Goal: Information Seeking & Learning: Learn about a topic

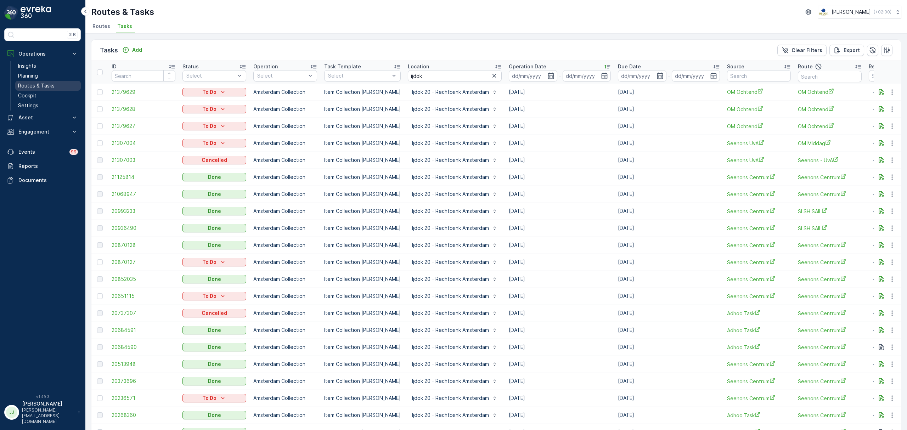
click at [29, 84] on p "Routes & Tasks" at bounding box center [36, 85] width 36 height 7
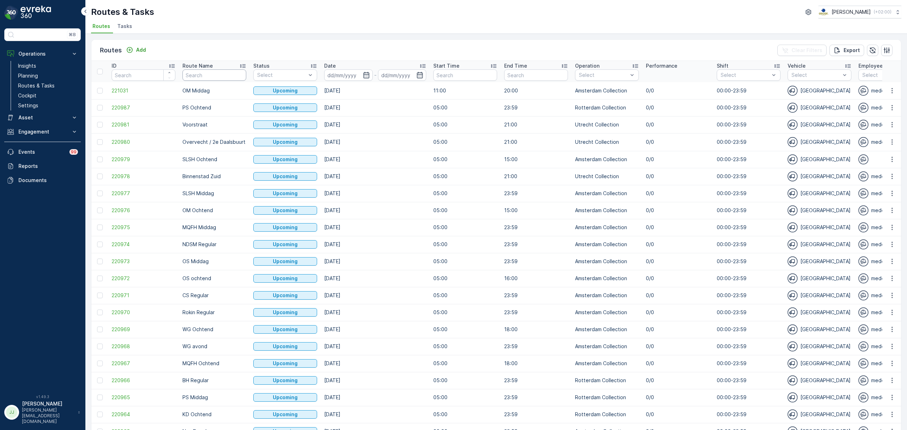
click at [206, 75] on input "text" at bounding box center [214, 74] width 64 height 11
type input "OS"
click at [166, 75] on tr "ID Route Name OS Status Select Date - Start Time End Time Operation Select Perf…" at bounding box center [801, 71] width 1421 height 21
type input "SG"
click at [367, 72] on icon "button" at bounding box center [366, 75] width 7 height 7
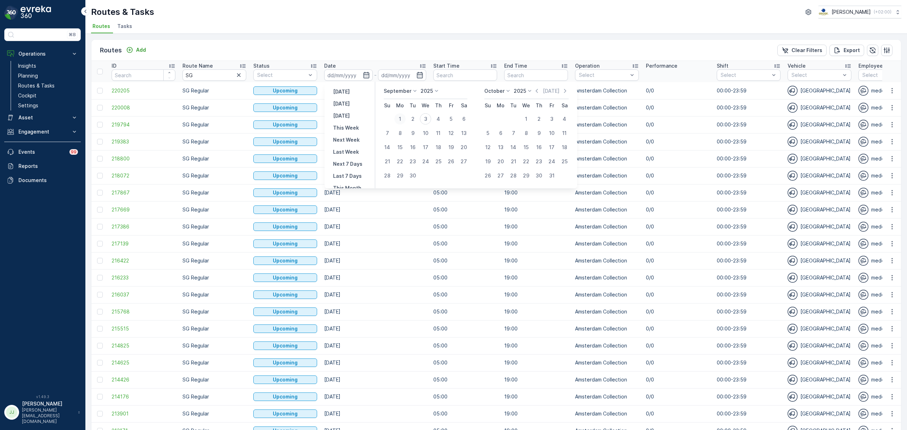
click at [401, 117] on div "1" at bounding box center [399, 118] width 11 height 11
type input "01.09.2025"
click at [463, 118] on div "6" at bounding box center [463, 118] width 11 height 11
type input "06.09.2025"
click at [403, 118] on div "1" at bounding box center [399, 118] width 11 height 11
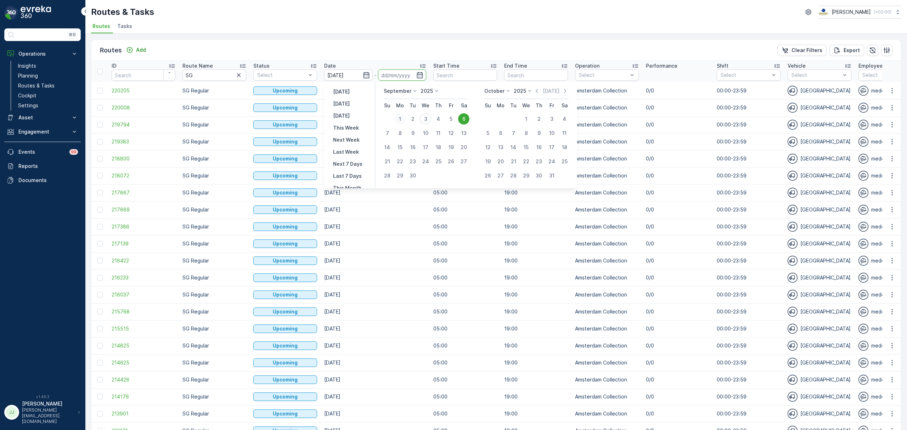
type input "01.09.2025"
click at [462, 117] on div "6" at bounding box center [463, 118] width 11 height 11
type input "06.09.2025"
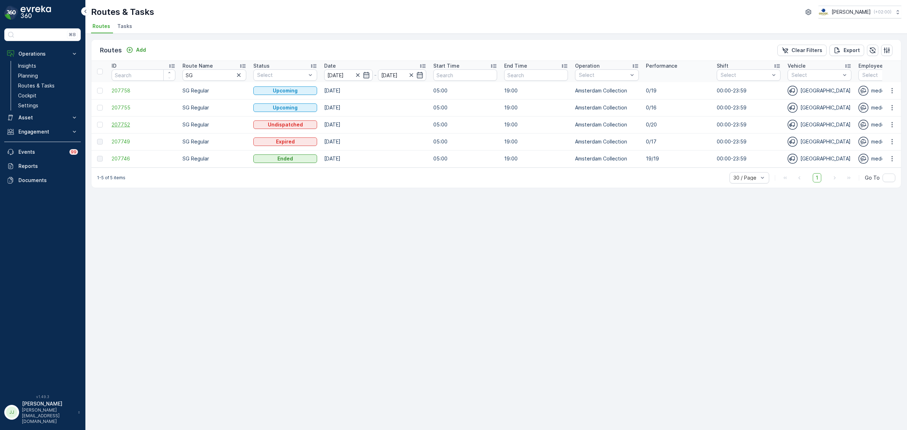
click at [116, 123] on span "207752" at bounding box center [144, 124] width 64 height 7
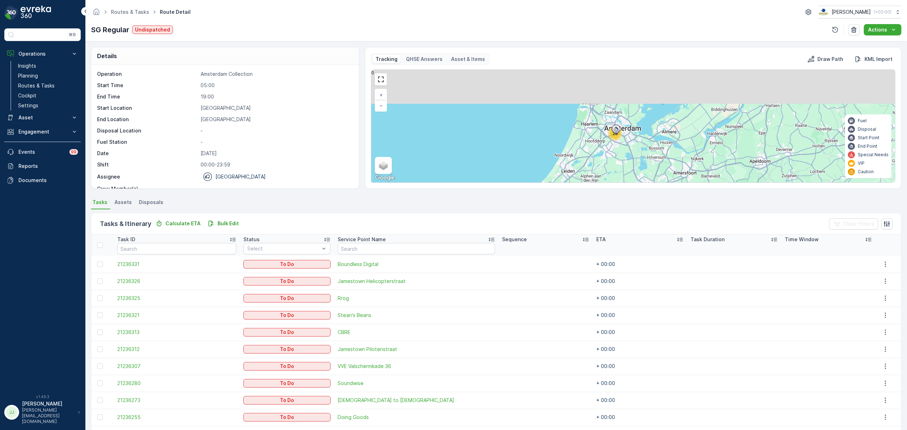
drag, startPoint x: 642, startPoint y: 119, endPoint x: 609, endPoint y: 149, distance: 44.7
click at [611, 167] on div "20 + − Satellite Roadmap Terrain Hybrid Leaflet Keyboard shortcuts Map Data Map…" at bounding box center [633, 126] width 524 height 113
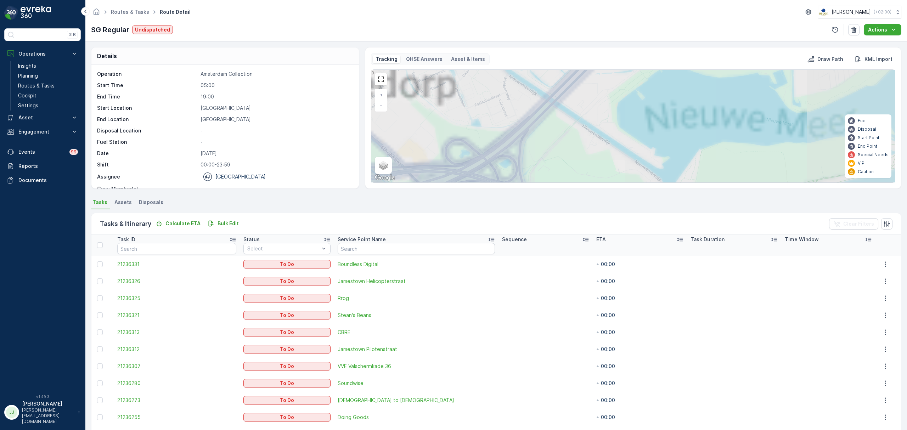
drag, startPoint x: 616, startPoint y: 128, endPoint x: 528, endPoint y: 174, distance: 99.5
click at [495, 206] on div "Details Operation Amsterdam Collection Start Time 05:00 End Time 19:00 Start Lo…" at bounding box center [496, 235] width 822 height 389
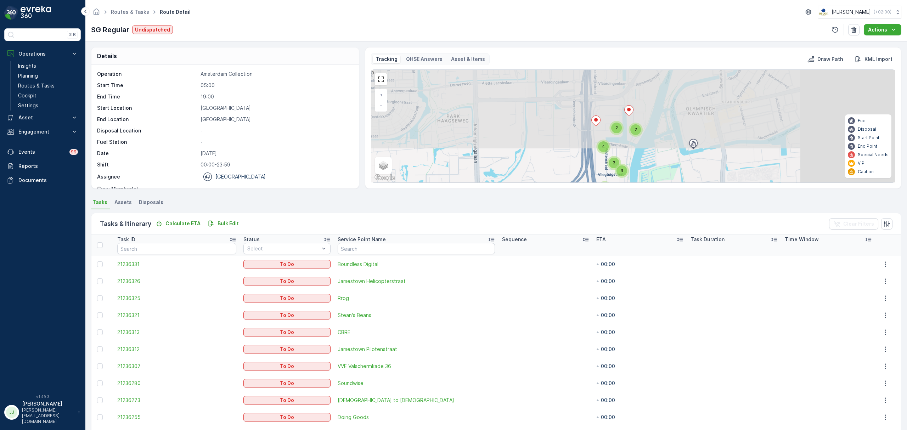
drag, startPoint x: 637, startPoint y: 125, endPoint x: 505, endPoint y: 201, distance: 151.4
click at [505, 201] on div "Details Operation Amsterdam Collection Start Time 05:00 End Time 19:00 Start Lo…" at bounding box center [496, 235] width 822 height 389
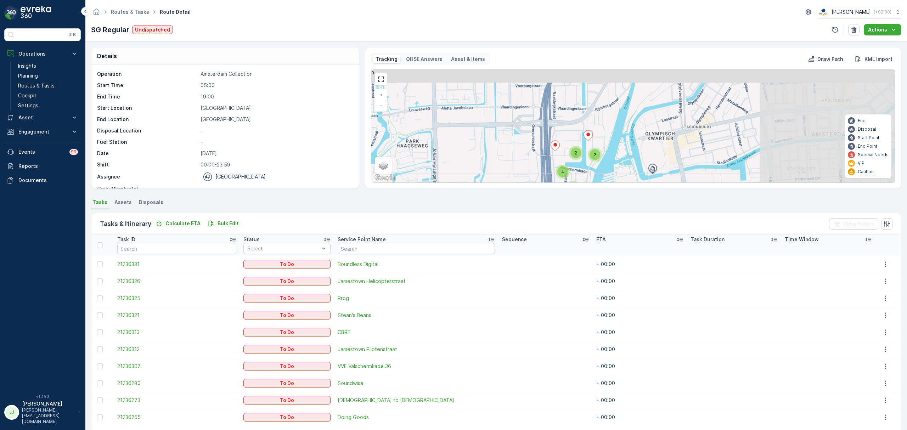
drag, startPoint x: 576, startPoint y: 148, endPoint x: 526, endPoint y: 179, distance: 58.6
click at [526, 179] on div "3 4 2 2 3 4 + − Satellite Roadmap Terrain Hybrid Leaflet Keyboard shortcuts Map…" at bounding box center [633, 126] width 524 height 113
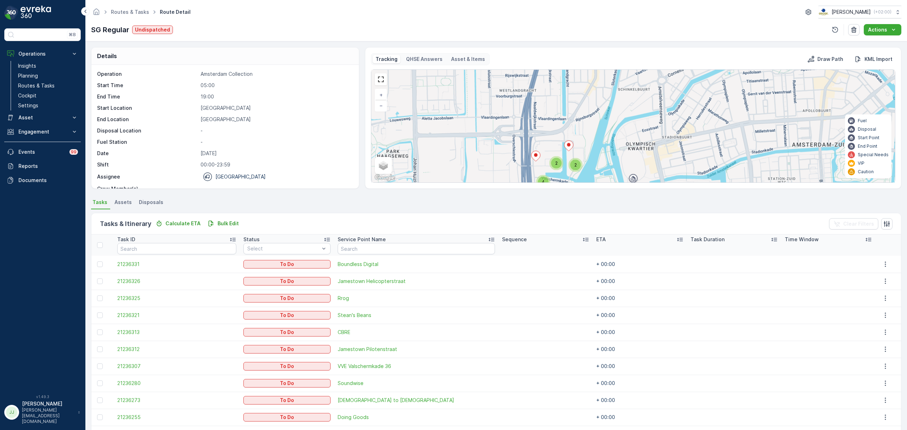
drag, startPoint x: 579, startPoint y: 132, endPoint x: 564, endPoint y: 86, distance: 48.5
click at [564, 86] on div "3 4 2 2 3 4 + − Satellite Roadmap Terrain Hybrid Leaflet Keyboard shortcuts Map…" at bounding box center [633, 126] width 524 height 113
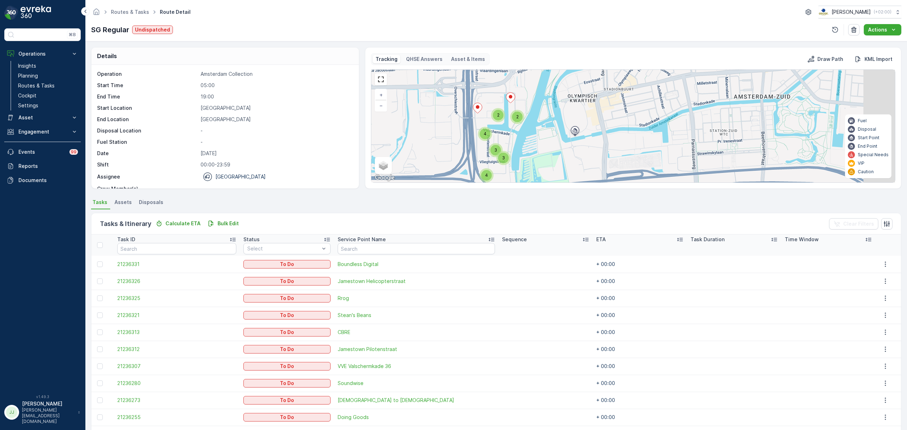
drag, startPoint x: 543, startPoint y: 128, endPoint x: 514, endPoint y: 135, distance: 30.2
click at [512, 137] on div "3 4 2 2 3 4 + − Satellite Roadmap Terrain Hybrid Leaflet Keyboard shortcuts Map…" at bounding box center [633, 126] width 524 height 113
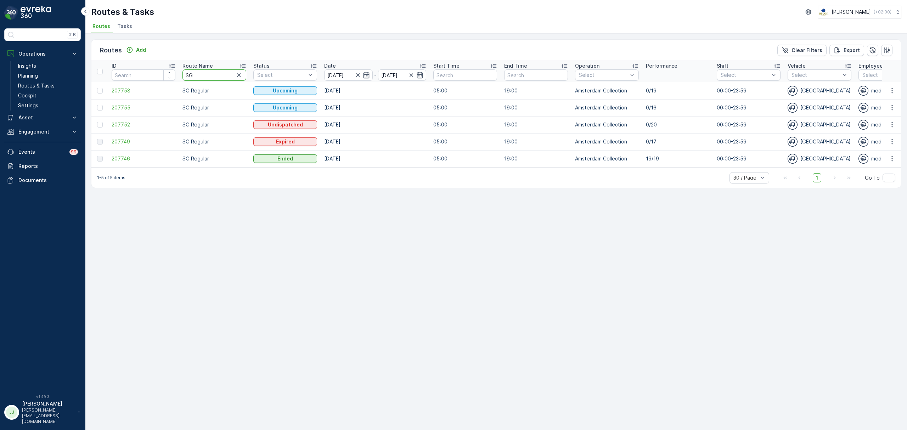
drag, startPoint x: 208, startPoint y: 77, endPoint x: 185, endPoint y: 74, distance: 23.2
click at [185, 74] on input "SG" at bounding box center [214, 74] width 64 height 11
drag, startPoint x: 56, startPoint y: 85, endPoint x: 69, endPoint y: 72, distance: 18.8
click at [55, 85] on link "Routes & Tasks" at bounding box center [48, 86] width 66 height 10
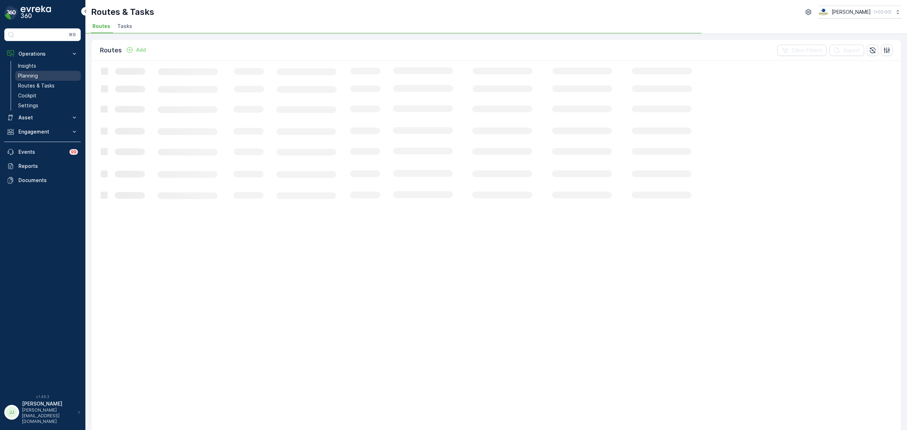
click at [28, 77] on p "Planning" at bounding box center [28, 75] width 20 height 7
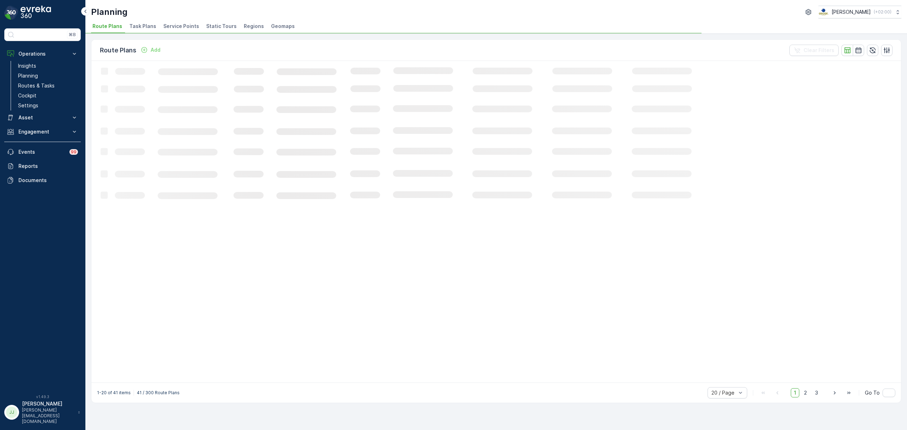
click at [170, 26] on span "Service Points" at bounding box center [181, 26] width 36 height 7
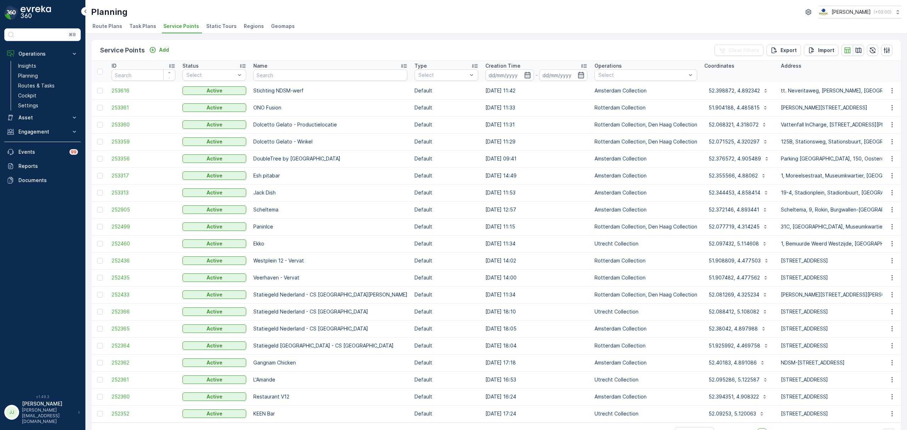
click at [856, 51] on icon "button" at bounding box center [859, 49] width 6 height 5
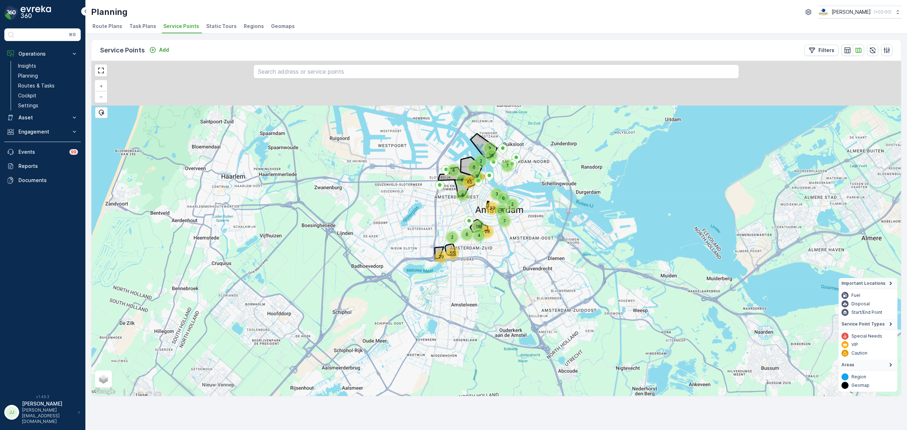
drag, startPoint x: 483, startPoint y: 126, endPoint x: 474, endPoint y: 212, distance: 85.9
click at [474, 212] on div "6 7 7 2 4 55 6 6 65 3 29 28 18 6 4 8 2 2 6 16 33 3 3 + − Satellite Roadmap Terr…" at bounding box center [496, 228] width 810 height 335
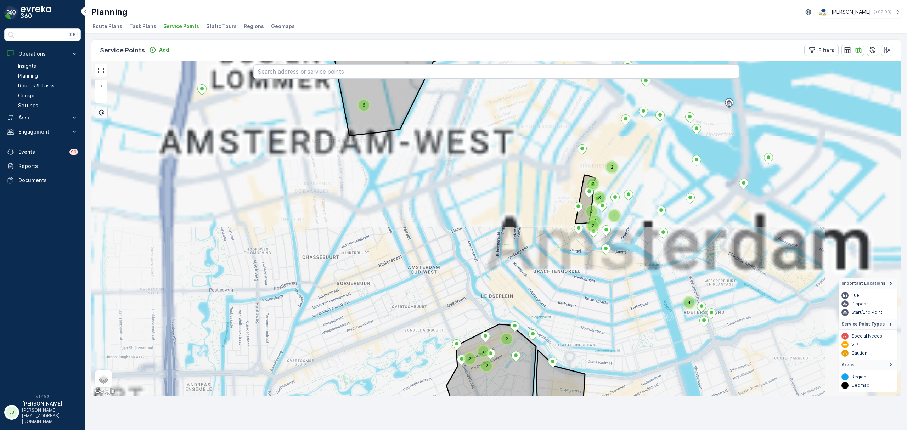
drag, startPoint x: 451, startPoint y: 298, endPoint x: 469, endPoint y: 210, distance: 89.4
click at [473, 193] on div "6 2 4 2 7 2 2 3 3 2 2 2 2 + − Satellite Roadmap Terrain Hybrid Leaflet Keyboard…" at bounding box center [496, 228] width 810 height 335
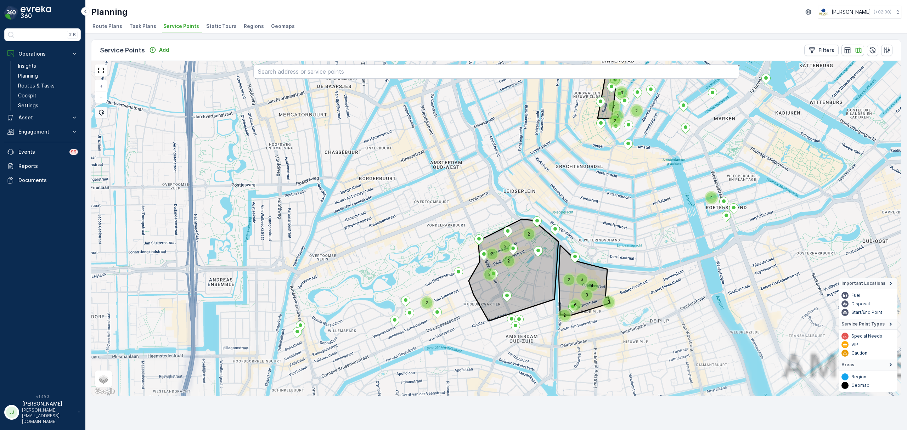
drag, startPoint x: 435, startPoint y: 263, endPoint x: 445, endPoint y: 212, distance: 52.0
click at [444, 207] on div "2 4 2 7 2 3 3 2 2 2 2 2 2 4 3 3 6 6 2 2 + − Satellite Roadmap Terrain Hybrid Le…" at bounding box center [496, 228] width 810 height 335
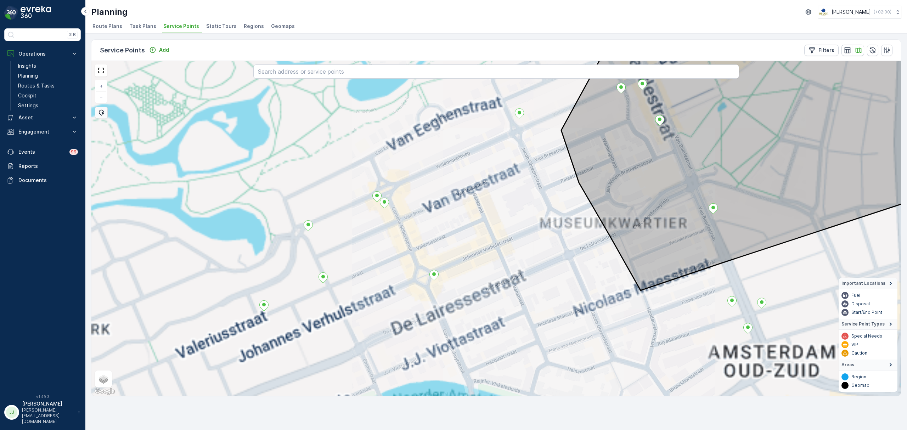
drag, startPoint x: 403, startPoint y: 232, endPoint x: 459, endPoint y: 211, distance: 60.3
click at [459, 211] on div "+ − Satellite Roadmap Terrain Hybrid Leaflet Keyboard shortcuts Map Data Map da…" at bounding box center [496, 228] width 810 height 335
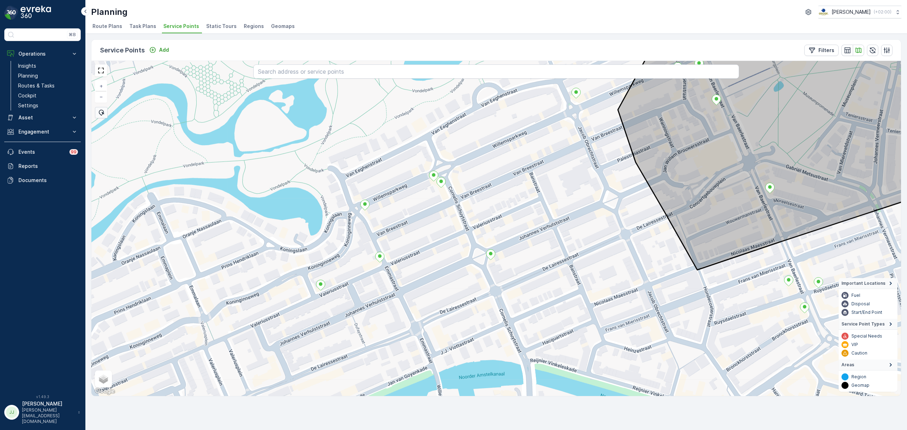
drag, startPoint x: 445, startPoint y: 272, endPoint x: 516, endPoint y: 237, distance: 79.7
click at [516, 237] on div "Frietboutique Amsterdam Oud-Zuid + − Satellite Roadmap Terrain Hybrid Leaflet K…" at bounding box center [496, 228] width 810 height 335
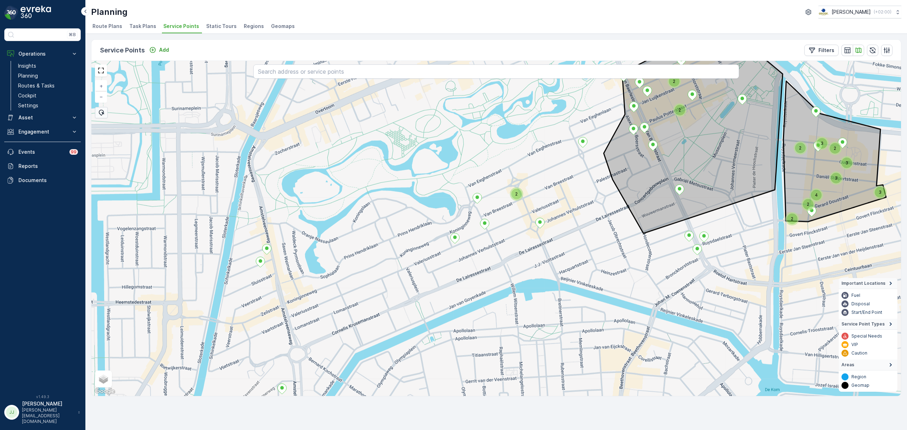
click at [519, 195] on div "2" at bounding box center [516, 194] width 11 height 11
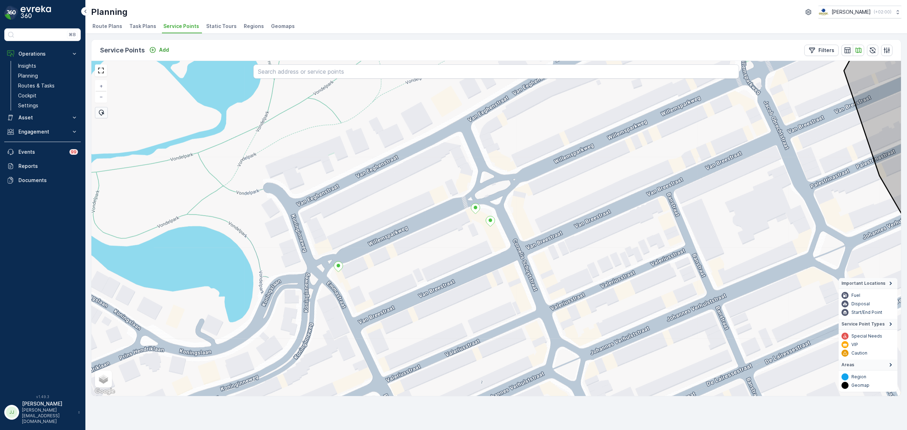
drag, startPoint x: 349, startPoint y: 329, endPoint x: 373, endPoint y: 202, distance: 129.5
click at [372, 199] on div "Le Petit George + − Satellite Roadmap Terrain Hybrid Leaflet Keyboard shortcuts…" at bounding box center [496, 228] width 810 height 335
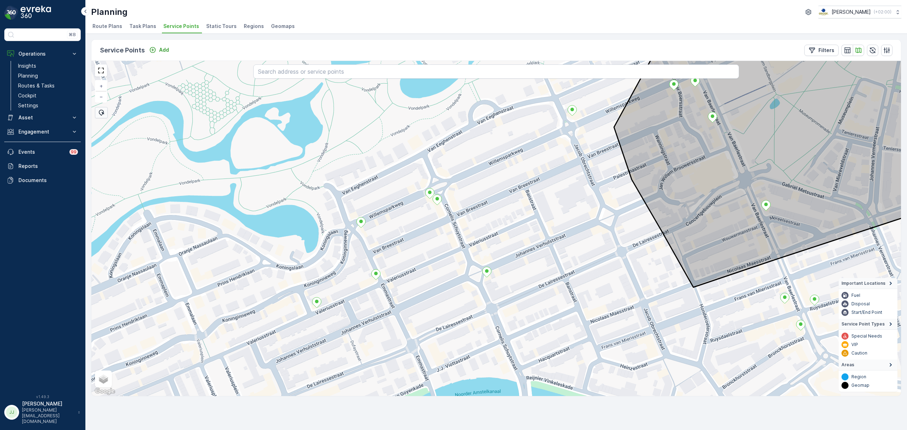
click at [395, 226] on div "+ − Satellite Roadmap Terrain Hybrid Leaflet Keyboard shortcuts Map Data Map da…" at bounding box center [496, 228] width 810 height 335
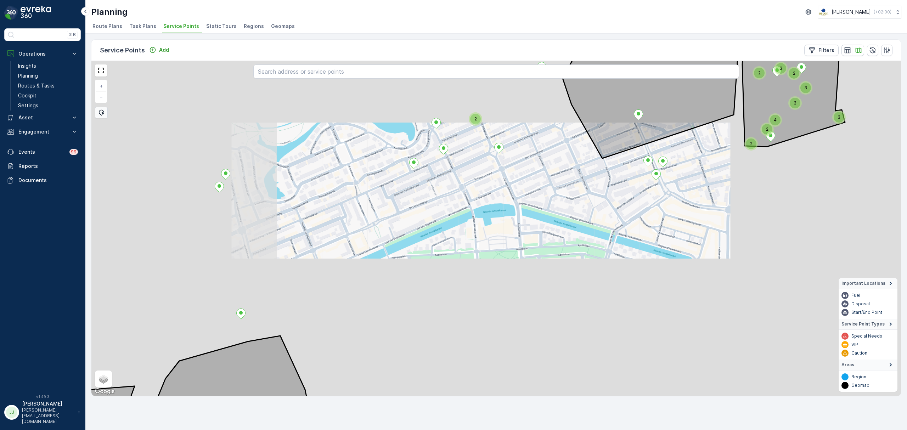
click at [394, 292] on div "2 2 3 3 4 3 2 3 2 2 + − Satellite Roadmap Terrain Hybrid Leaflet Keyboard short…" at bounding box center [496, 228] width 810 height 335
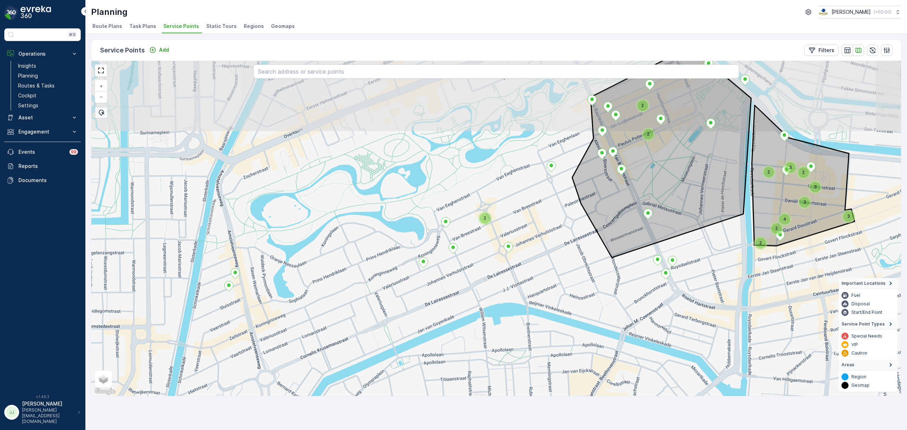
drag, startPoint x: 370, startPoint y: 204, endPoint x: 406, endPoint y: 358, distance: 157.1
click at [406, 358] on div "2 2 3 3 4 3 2 3 2 2 2 2 + − Satellite Roadmap Terrain Hybrid Leaflet Keyboard s…" at bounding box center [496, 228] width 810 height 335
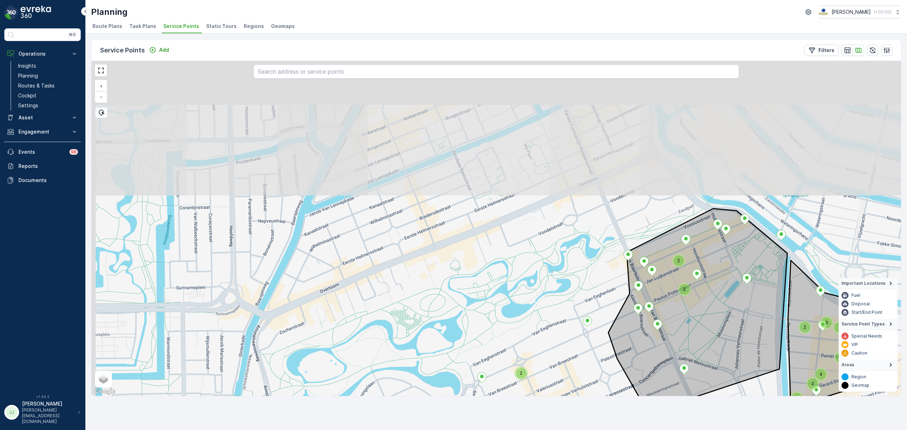
drag, startPoint x: 373, startPoint y: 295, endPoint x: 369, endPoint y: 380, distance: 85.5
click at [370, 382] on div "2 2 3 3 4 3 2 3 2 2 2 2 + − Satellite Roadmap Terrain Hybrid Leaflet Keyboard s…" at bounding box center [496, 228] width 810 height 335
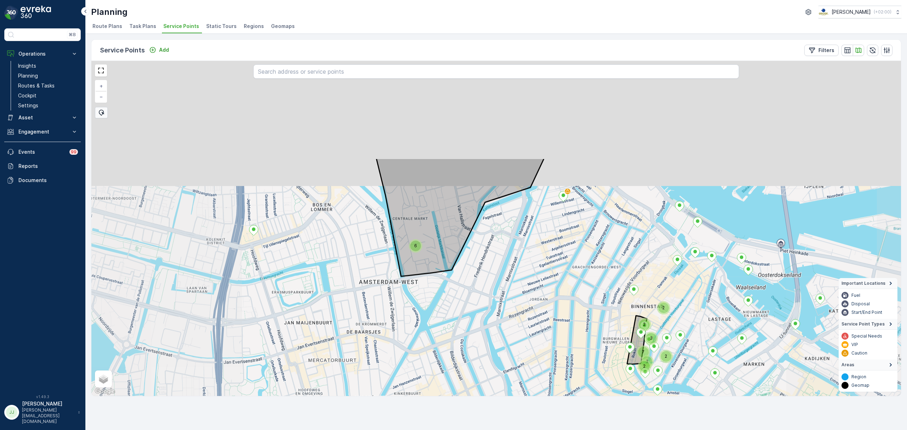
drag, startPoint x: 362, startPoint y: 347, endPoint x: 352, endPoint y: 271, distance: 76.9
click at [364, 354] on div "2 3 2 4 2 7 2 2 2 6 3 2 6 2 2 2 + − Satellite Roadmap Terrain Hybrid Leaflet Ke…" at bounding box center [496, 228] width 810 height 335
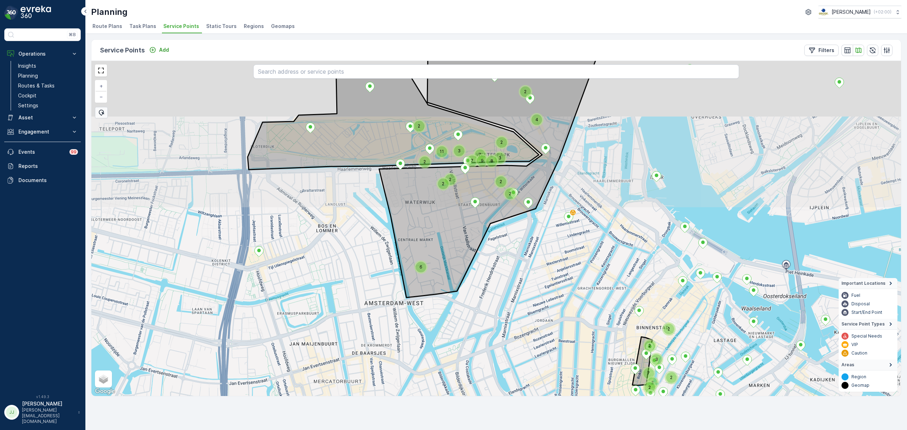
drag, startPoint x: 354, startPoint y: 283, endPoint x: 383, endPoint y: 332, distance: 57.3
click at [383, 332] on div "3 2 7 2 2 3 2 6 3 7 2 2 11 2 7 2 2 3 8 9 2 4 2 2 + − Satellite Roadmap Terrain …" at bounding box center [496, 228] width 810 height 335
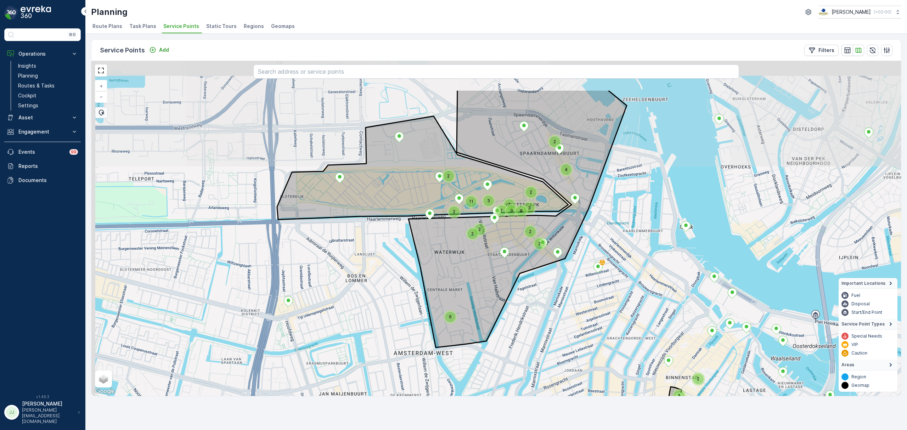
drag, startPoint x: 365, startPoint y: 340, endPoint x: 395, endPoint y: 315, distance: 39.0
click at [370, 345] on div "3 2 7 2 2 3 2 6 3 7 2 2 11 2 7 2 2 3 8 9 2 4 2 2 + − Satellite Roadmap Terrain …" at bounding box center [496, 228] width 810 height 335
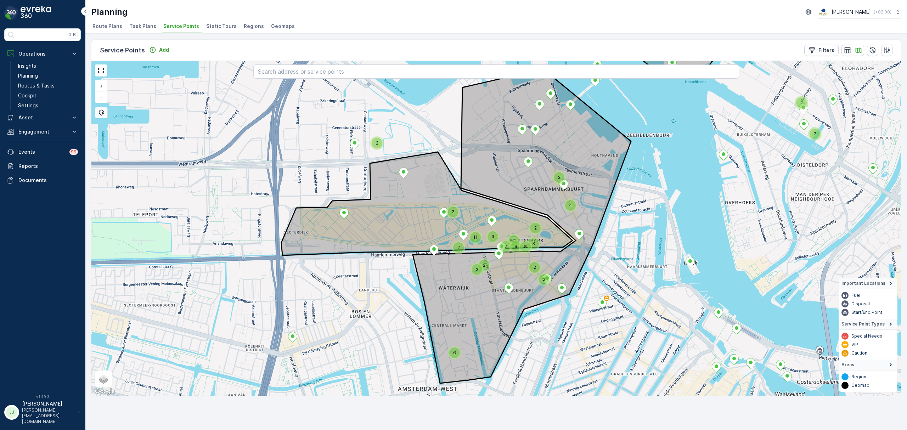
click at [480, 267] on div "2" at bounding box center [477, 269] width 11 height 11
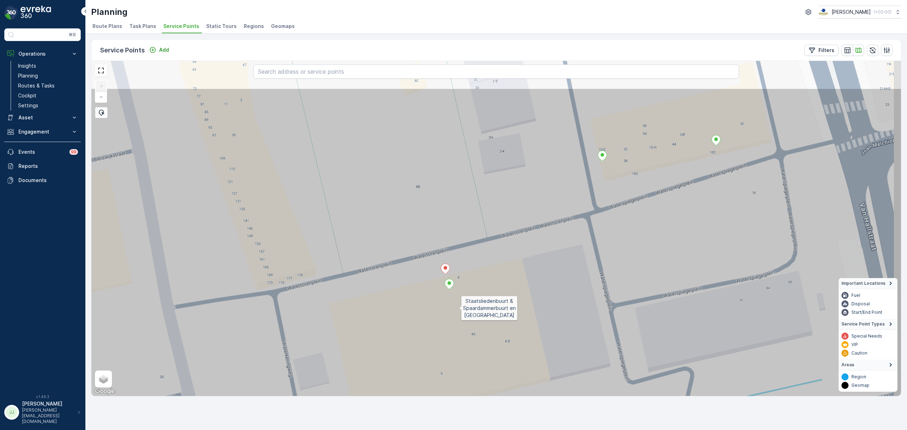
drag, startPoint x: 541, startPoint y: 232, endPoint x: 560, endPoint y: 192, distance: 44.7
click at [451, 313] on icon at bounding box center [434, 290] width 973 height 404
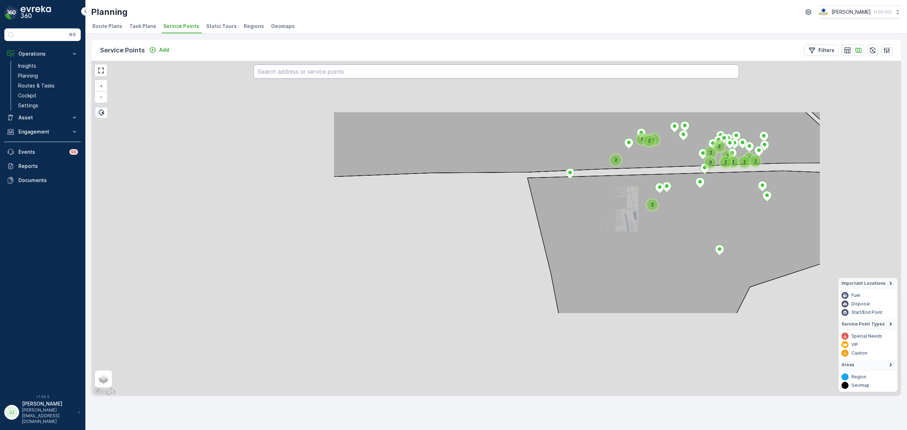
click at [369, 73] on input "text" at bounding box center [496, 71] width 486 height 14
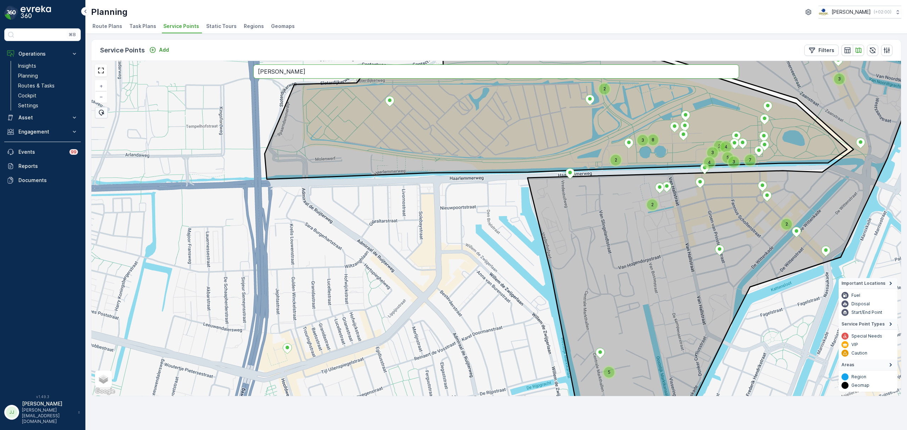
type input "grega"
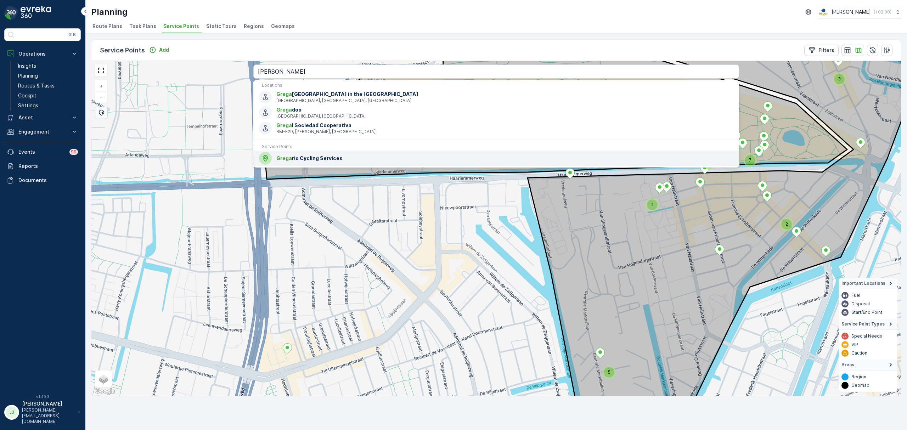
click at [300, 162] on div "Grega rio Cycling Services" at bounding box center [496, 158] width 474 height 13
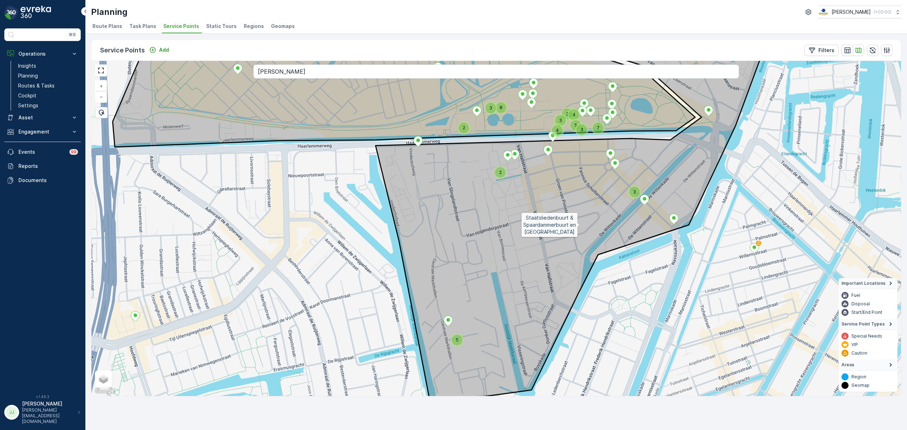
drag, startPoint x: 603, startPoint y: 213, endPoint x: 551, endPoint y: 231, distance: 55.4
click at [557, 230] on icon at bounding box center [572, 218] width 393 height 367
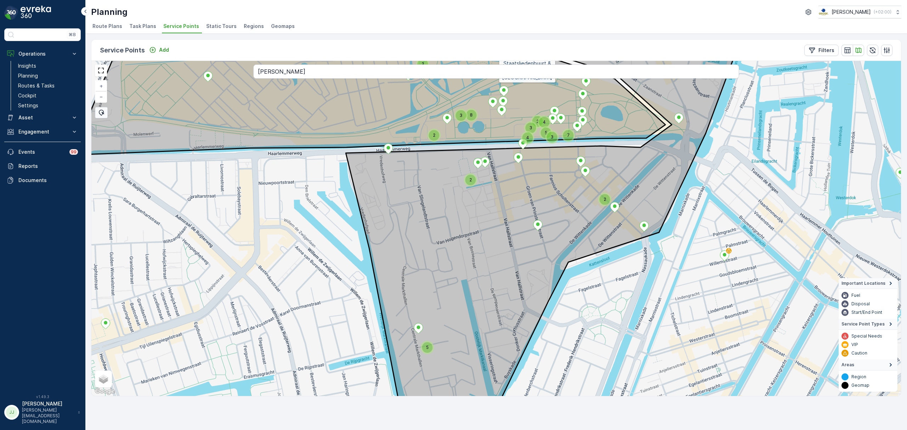
drag, startPoint x: 550, startPoint y: 222, endPoint x: 516, endPoint y: 216, distance: 34.2
click at [505, 240] on icon at bounding box center [546, 218] width 400 height 384
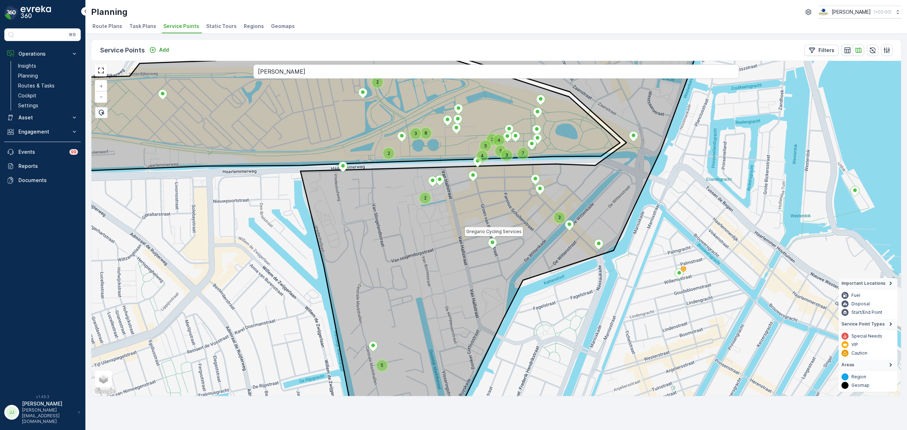
click at [492, 243] on ellipse at bounding box center [493, 243] width 4 height 4
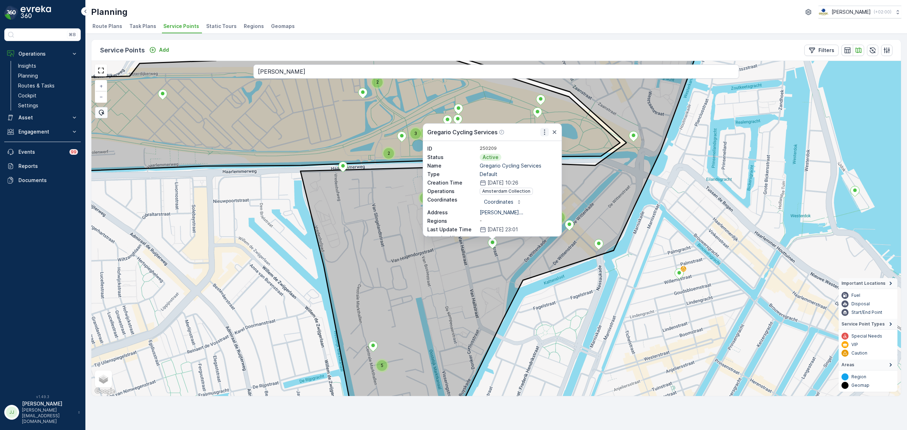
click at [545, 132] on icon "button" at bounding box center [544, 132] width 1 height 5
click at [522, 143] on span "See More Details" at bounding box center [525, 142] width 41 height 7
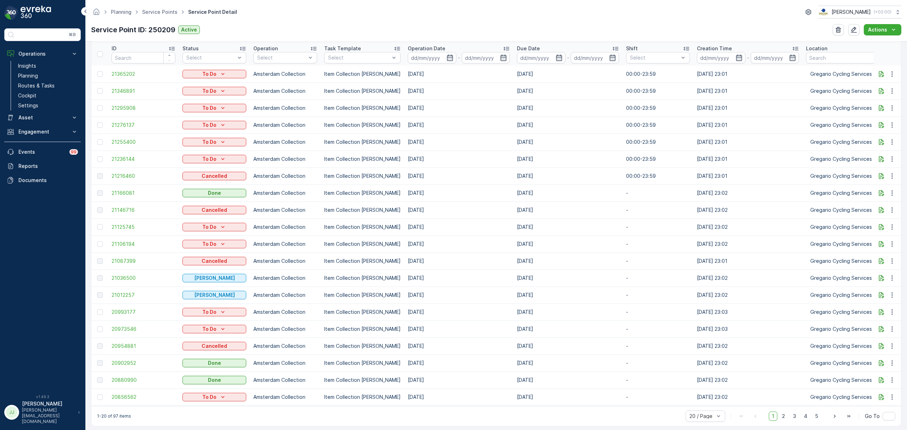
scroll to position [236, 0]
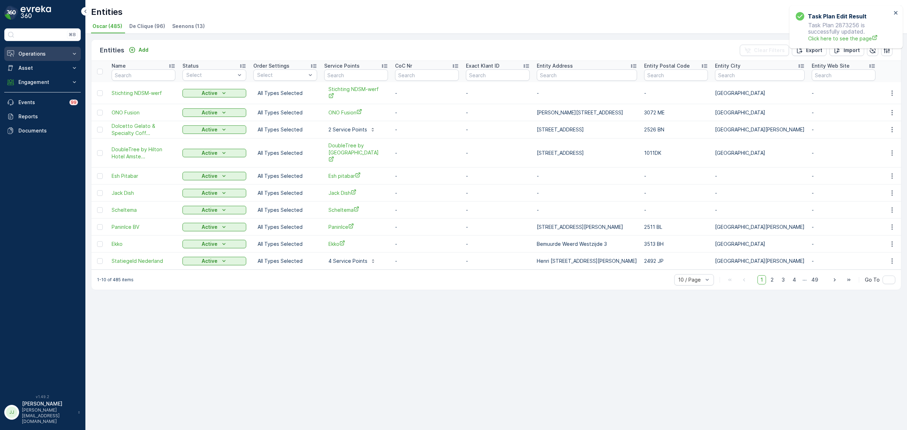
click at [47, 51] on p "Operations" at bounding box center [42, 53] width 48 height 7
click at [44, 74] on link "Planning" at bounding box center [48, 76] width 66 height 10
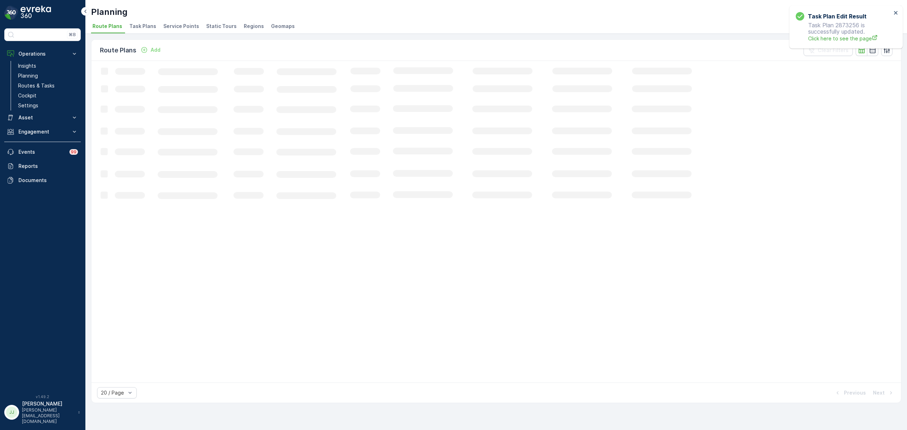
click at [172, 26] on span "Service Points" at bounding box center [181, 26] width 36 height 7
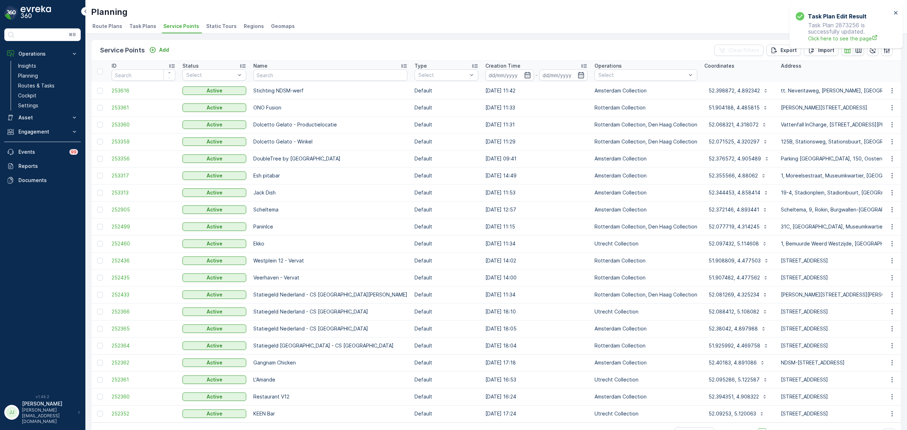
click at [855, 51] on icon "button" at bounding box center [858, 50] width 7 height 7
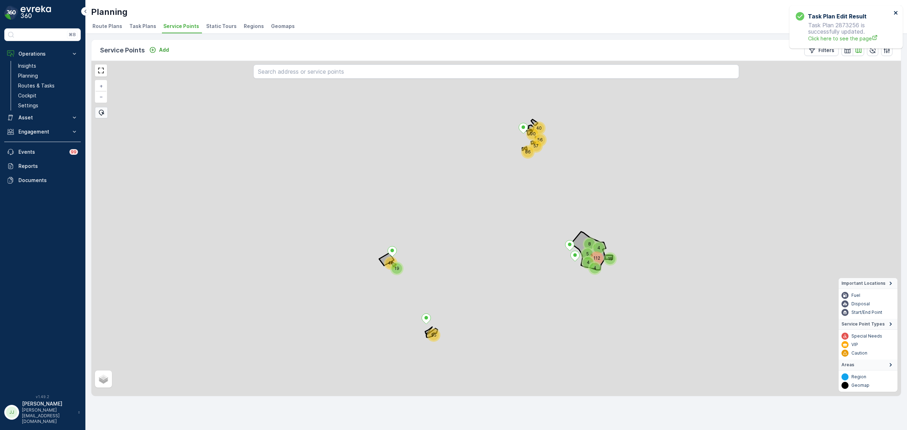
click at [894, 10] on icon "close" at bounding box center [896, 13] width 5 height 6
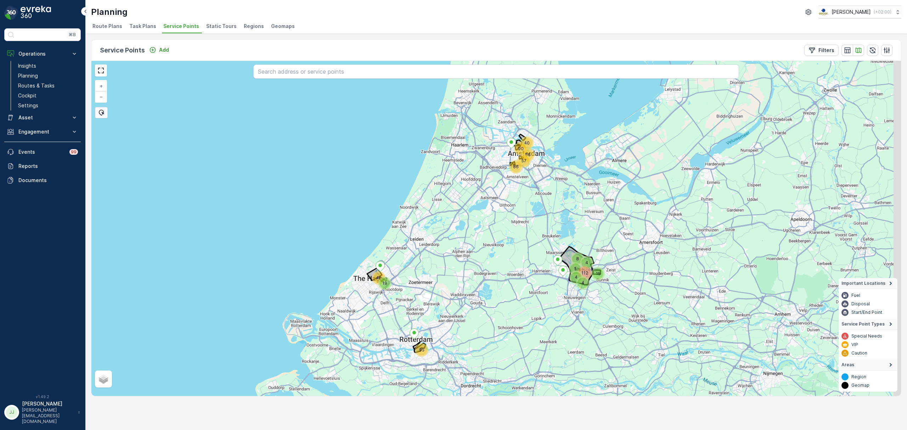
drag, startPoint x: 574, startPoint y: 176, endPoint x: 549, endPoint y: 234, distance: 62.8
click at [549, 234] on div "40 95 40 56 57 86 112 90 15 19 8 5 4 4 4 + − Satellite Roadmap Terrain Hybrid L…" at bounding box center [496, 228] width 810 height 335
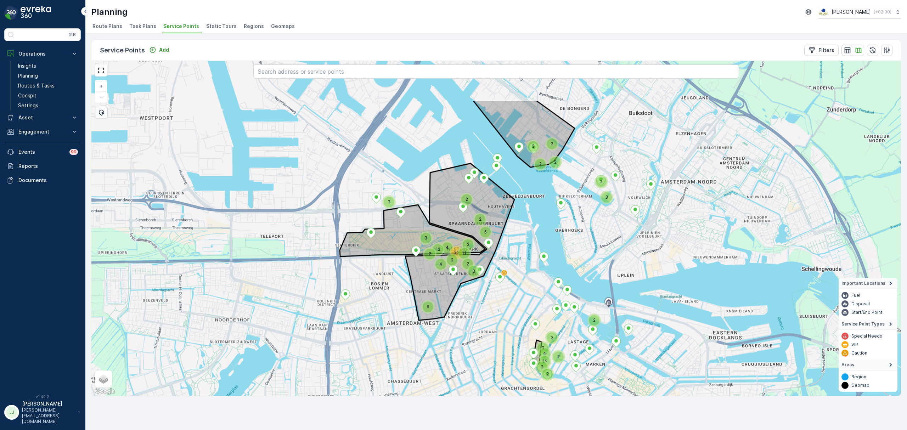
drag, startPoint x: 445, startPoint y: 260, endPoint x: 445, endPoint y: 329, distance: 69.5
click at [445, 332] on div "2 2 2 2 2 3 3 6 4 9 3 14 7 3 7 2 3 2 4 2 2 2 4 12 2 4 2 2 23 11 2 3 2 2 3 2 3 5…" at bounding box center [496, 228] width 810 height 335
drag, startPoint x: 496, startPoint y: 308, endPoint x: 500, endPoint y: 136, distance: 171.9
click at [500, 136] on div "2 2 2 2 3 3 6 4 3 14 2 3 2 4 2 2 2 12 4 2 23 11 2 2 2 3 2 5 2 2 5 + − Satellite…" at bounding box center [496, 228] width 810 height 335
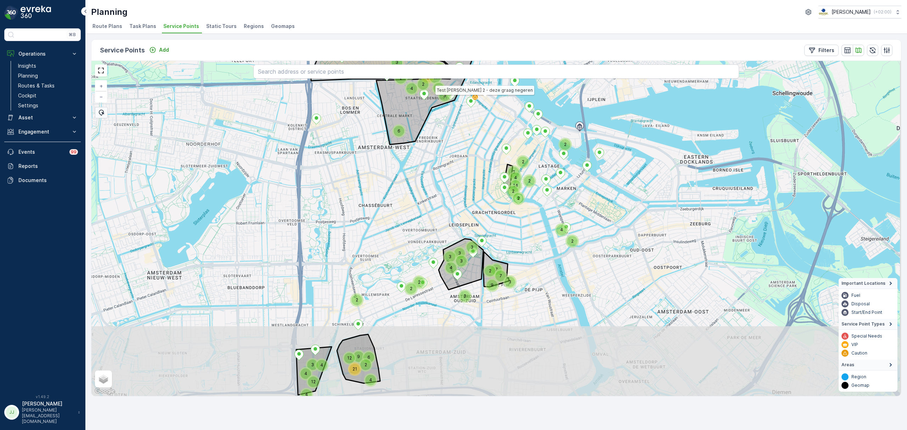
drag, startPoint x: 491, startPoint y: 213, endPoint x: 443, endPoint y: 218, distance: 48.8
click at [443, 218] on div "2 2 3 6 4 14 3 2 4 2 2 12 4 2 23 11 2 2 3 2 9 2 7 3 7 4 2 2 3 3 4 3 2 3 3 4 4 1…" at bounding box center [496, 228] width 810 height 335
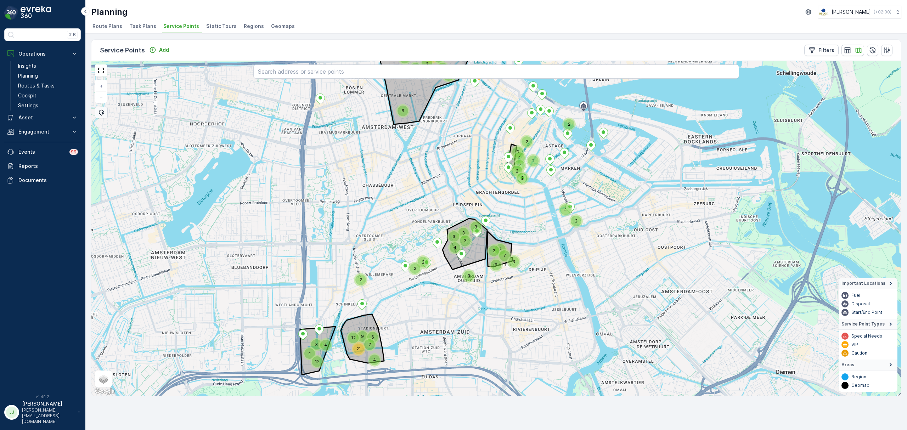
drag, startPoint x: 380, startPoint y: 259, endPoint x: 420, endPoint y: 193, distance: 77.2
click at [428, 176] on div "2 2 3 6 4 14 3 2 4 2 2 12 4 2 23 11 2 2 3 2 9 2 7 3 7 4 2 2 3 3 4 3 2 3 3 4 4 1…" at bounding box center [496, 228] width 810 height 335
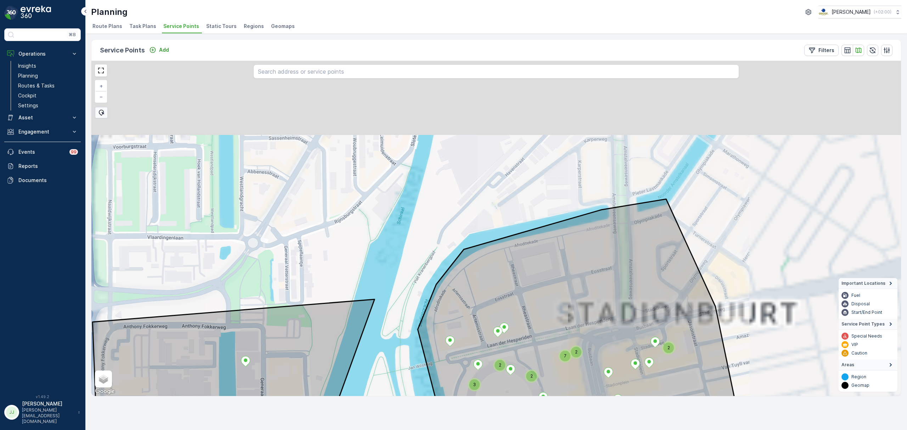
drag, startPoint x: 476, startPoint y: 241, endPoint x: 417, endPoint y: 254, distance: 60.6
click at [383, 299] on div "4 3 2 2 6 2 3 2 2 2 2 7 2 2 + − Satellite Roadmap Terrain Hybrid Leaflet Keyboa…" at bounding box center [496, 228] width 810 height 335
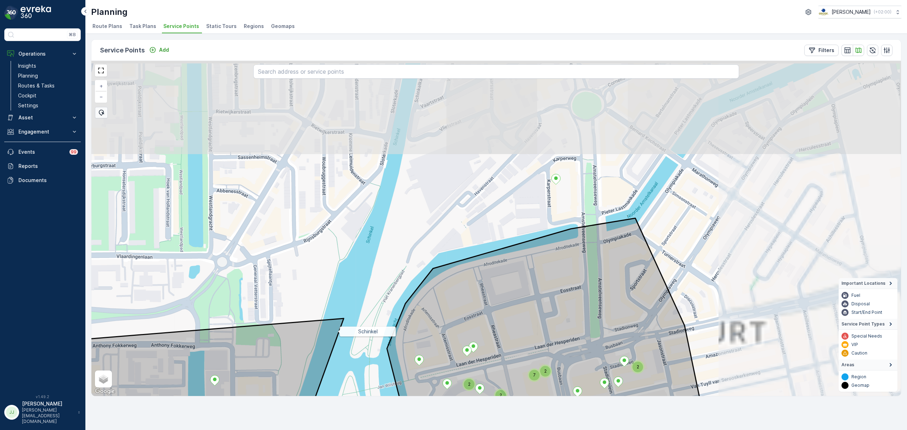
drag, startPoint x: 443, startPoint y: 235, endPoint x: 418, endPoint y: 249, distance: 28.3
click at [418, 250] on div "2 2 7 2 2 Schinkel + − Satellite Roadmap Terrain Hybrid Leaflet Keyboard shortc…" at bounding box center [496, 228] width 810 height 335
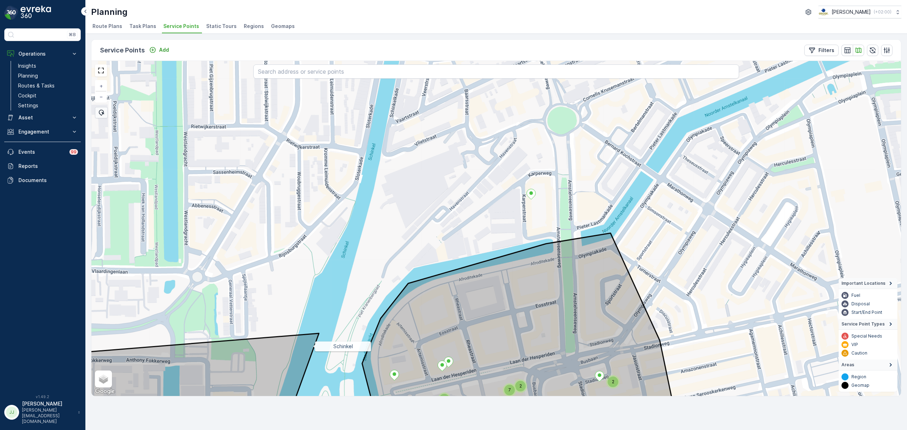
click at [531, 198] on icon at bounding box center [531, 194] width 9 height 10
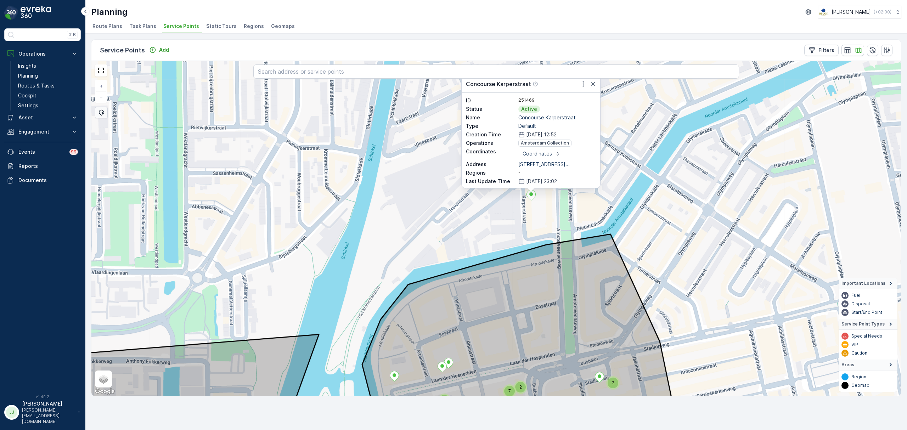
drag, startPoint x: 522, startPoint y: 212, endPoint x: 488, endPoint y: 257, distance: 56.0
click at [488, 257] on div "2 7 2 2 Concourse Karperstraat ID 251469 Status Active Name Concourse Karperstr…" at bounding box center [496, 228] width 810 height 335
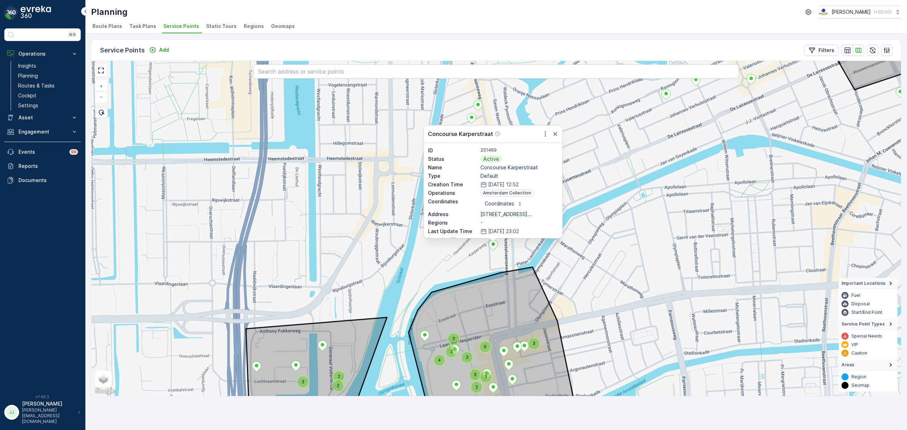
click at [546, 129] on div "Concourse Karperstraat" at bounding box center [493, 133] width 139 height 17
click at [546, 134] on icon "button" at bounding box center [545, 133] width 7 height 7
click at [539, 145] on span "See More Details" at bounding box center [526, 144] width 41 height 7
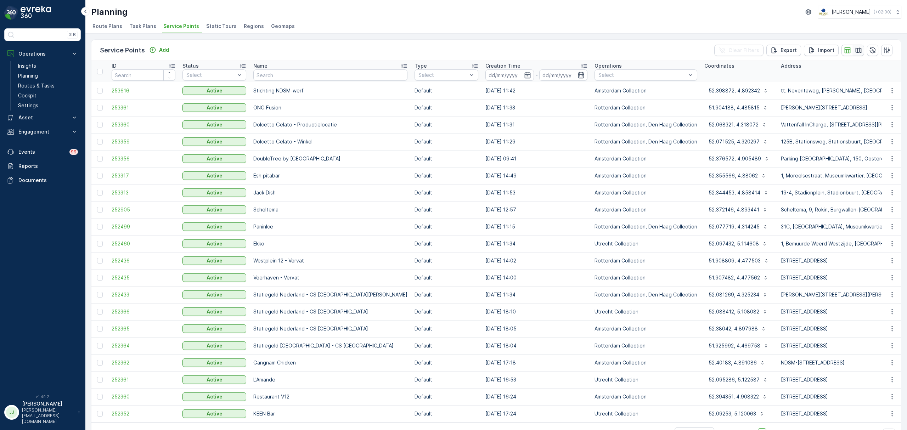
click at [855, 53] on icon "button" at bounding box center [858, 50] width 7 height 7
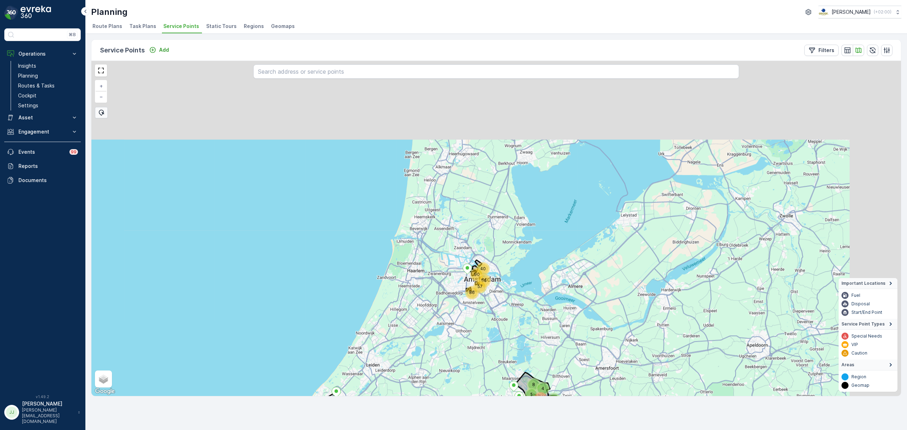
drag, startPoint x: 553, startPoint y: 176, endPoint x: 498, endPoint y: 317, distance: 151.4
click at [498, 317] on div "40 95 40 56 57 86 112 90 15 19 8 5 4 4 4 + − Satellite Roadmap Terrain Hybrid L…" at bounding box center [496, 228] width 810 height 335
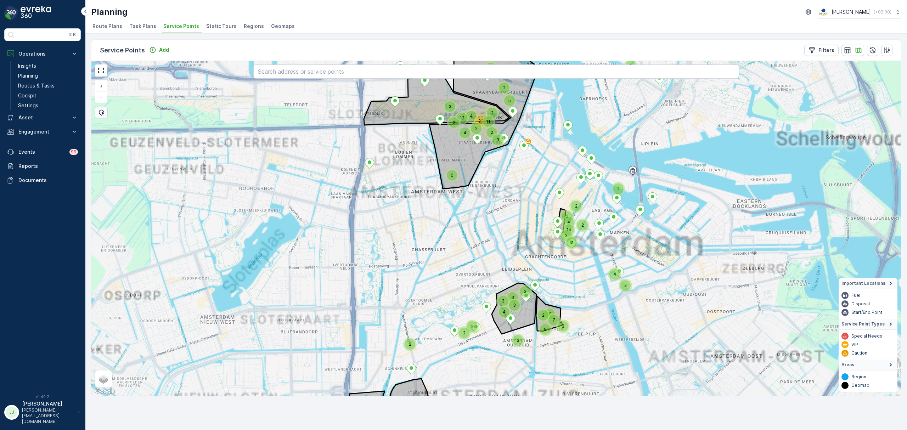
drag, startPoint x: 444, startPoint y: 282, endPoint x: 445, endPoint y: 236, distance: 46.5
click at [444, 236] on div "6 2 9 2 2 2 3 14 7 3 7 3 2 4 2 2 2 4 12 2 4 4 2 2 23 11 2 3 2 2 3 2 3 5 4 3 2 3…" at bounding box center [496, 228] width 810 height 335
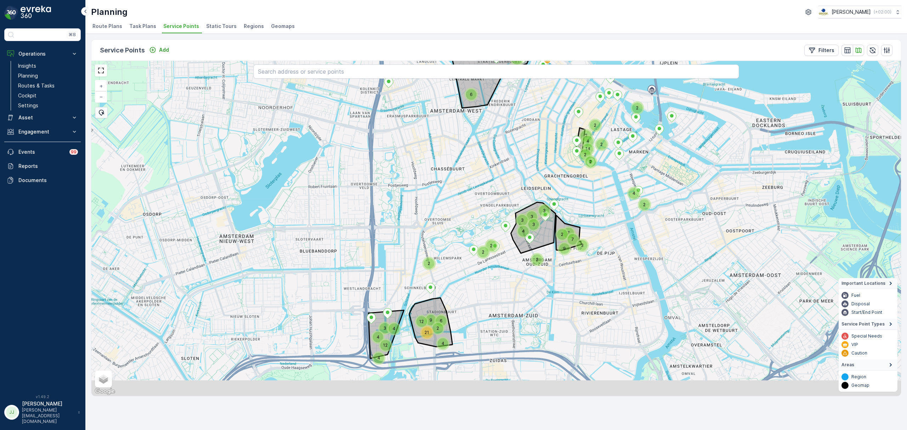
drag, startPoint x: 526, startPoint y: 204, endPoint x: 522, endPoint y: 187, distance: 17.5
click at [580, 142] on div "6 2 9 2 2 14 7 3 7 3 2 4 2 2 2 4 12 2 4 4 2 2 23 11 3 2 2 3 3 4 3 2 3 3 2 4 4 1…" at bounding box center [496, 228] width 810 height 335
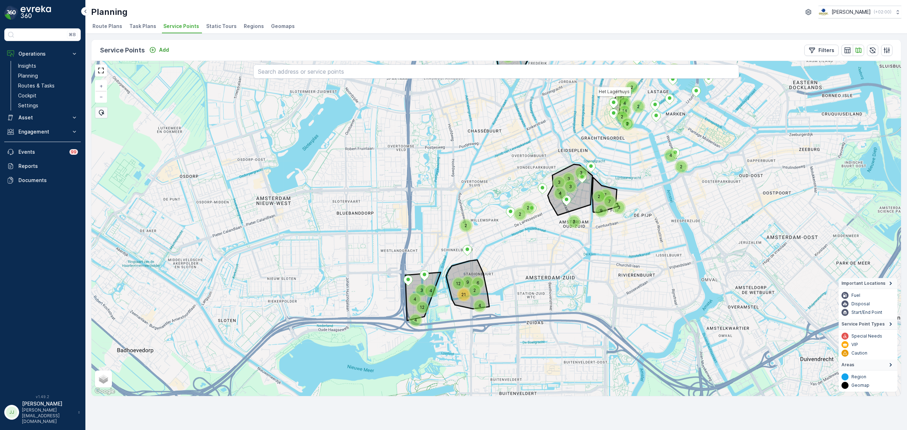
drag, startPoint x: 442, startPoint y: 227, endPoint x: 469, endPoint y: 200, distance: 38.6
click at [468, 193] on div "6 2 9 2 2 14 7 3 7 3 2 4 2 2 2 4 2 2 3 3 4 3 2 3 3 4 4 12 4 3 12 21 9 2 6 4 Het…" at bounding box center [496, 228] width 810 height 335
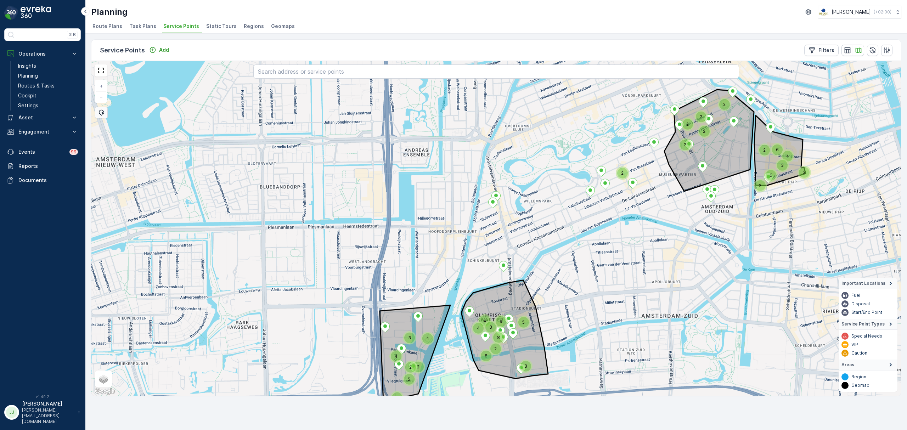
drag, startPoint x: 392, startPoint y: 230, endPoint x: 349, endPoint y: 238, distance: 43.7
click at [349, 238] on div "3 2 2 4 4 4 3 9 2 2 4 3 6 6 2 2 2 2 3 2 8 8 2 5 2 4 4 5 3 + − Satellite Roadmap…" at bounding box center [496, 228] width 810 height 335
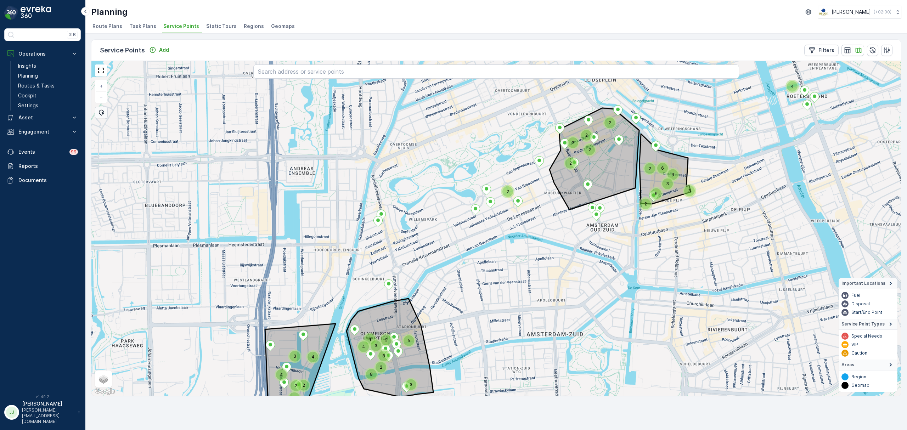
click at [145, 24] on span "Task Plans" at bounding box center [142, 26] width 27 height 7
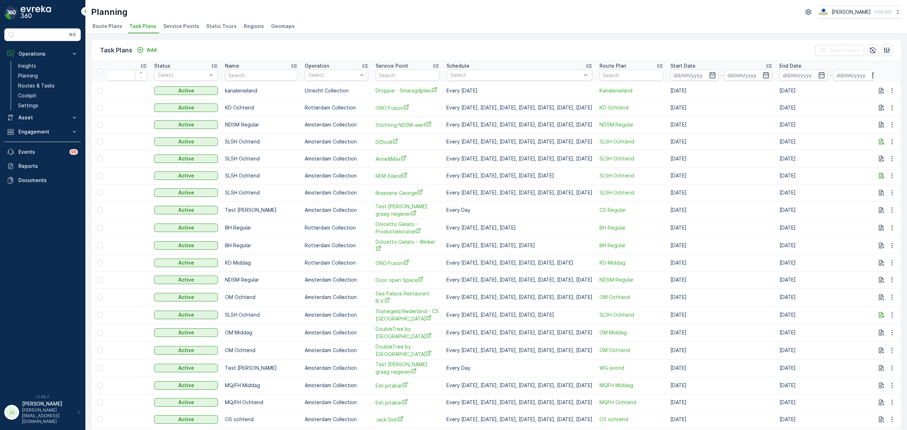
scroll to position [0, 58]
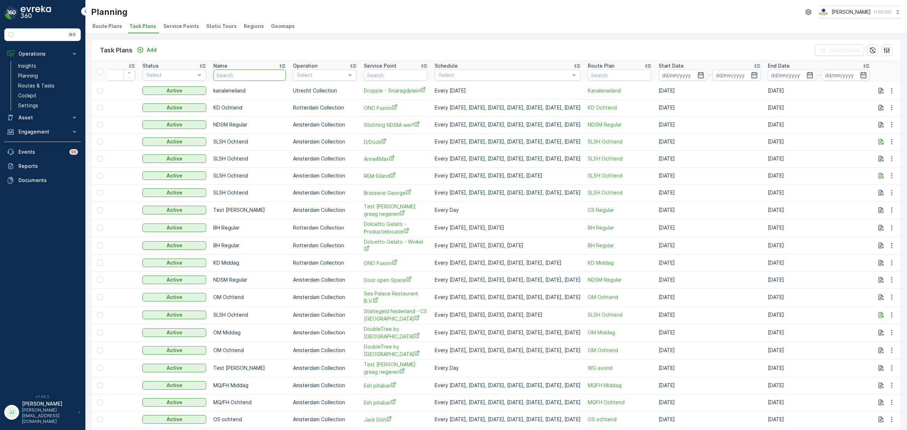
click at [230, 76] on input "text" at bounding box center [249, 74] width 73 height 11
type input "MQ"
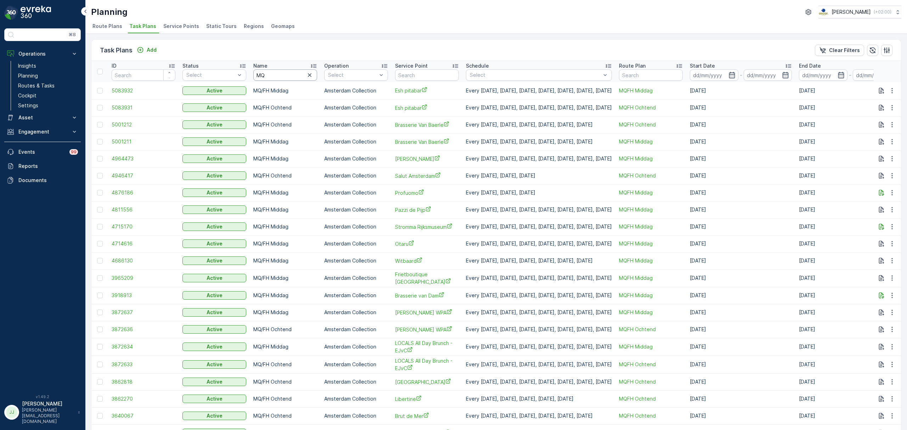
click at [294, 77] on input "MQ" at bounding box center [285, 74] width 64 height 11
type input "MQ/fh midd"
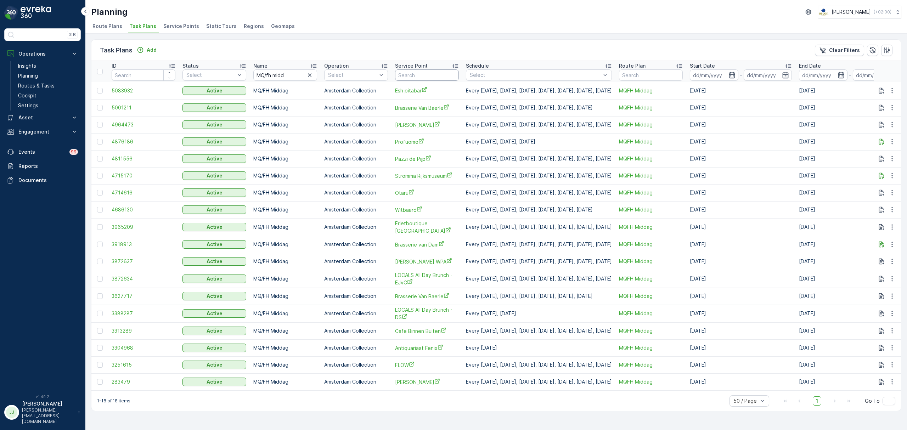
click at [407, 77] on input "text" at bounding box center [427, 74] width 64 height 11
drag, startPoint x: 276, startPoint y: 75, endPoint x: 243, endPoint y: 74, distance: 32.6
click at [243, 74] on tr "ID Status Select Name MQ/fh midd Operation Select Service Point Schedule Select…" at bounding box center [511, 71] width 841 height 21
type input "d"
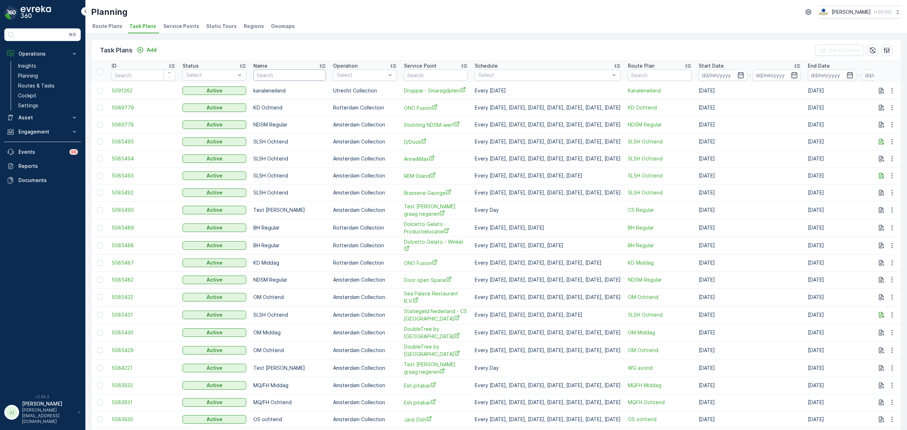
click at [275, 76] on input "text" at bounding box center [289, 74] width 73 height 11
type input "SLSH"
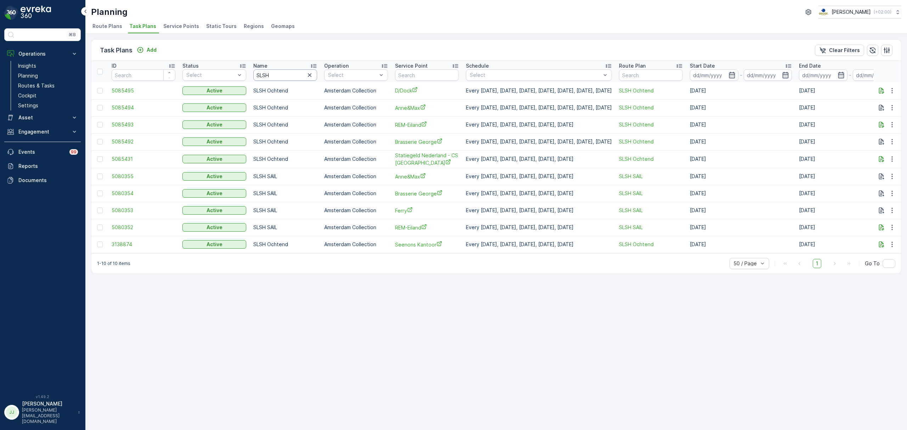
click at [259, 72] on input "SLSH" at bounding box center [285, 74] width 64 height 11
click at [262, 72] on input "SLSH" at bounding box center [285, 74] width 64 height 11
type input "SL./SH"
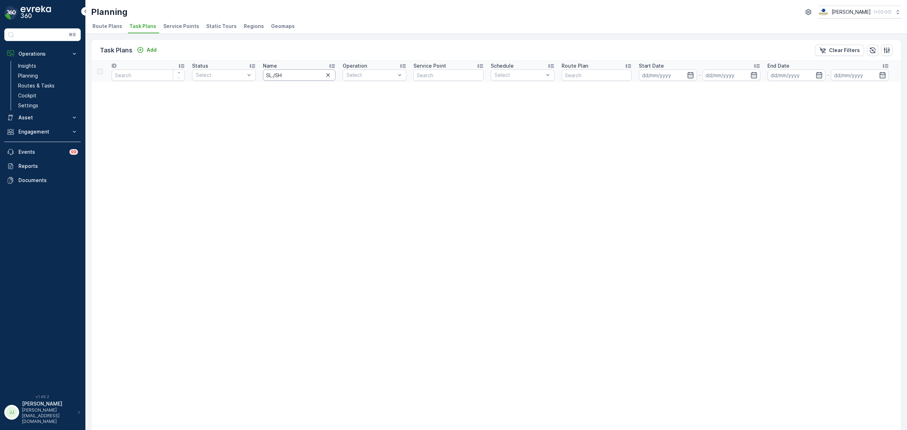
click at [272, 75] on input "SL./SH" at bounding box center [299, 74] width 73 height 11
type input "SL/SH"
click at [284, 75] on input "SL/SH" at bounding box center [299, 74] width 73 height 11
type input "SL"
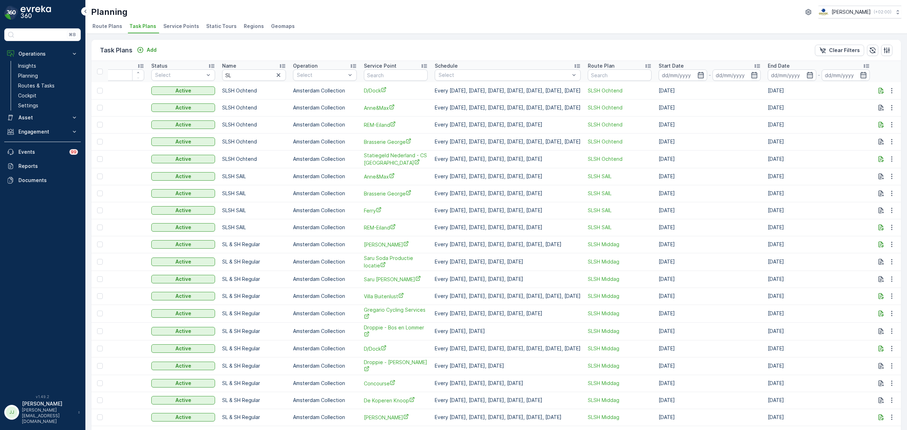
scroll to position [0, 58]
click at [624, 75] on input "text" at bounding box center [620, 74] width 64 height 11
type input "SLSH"
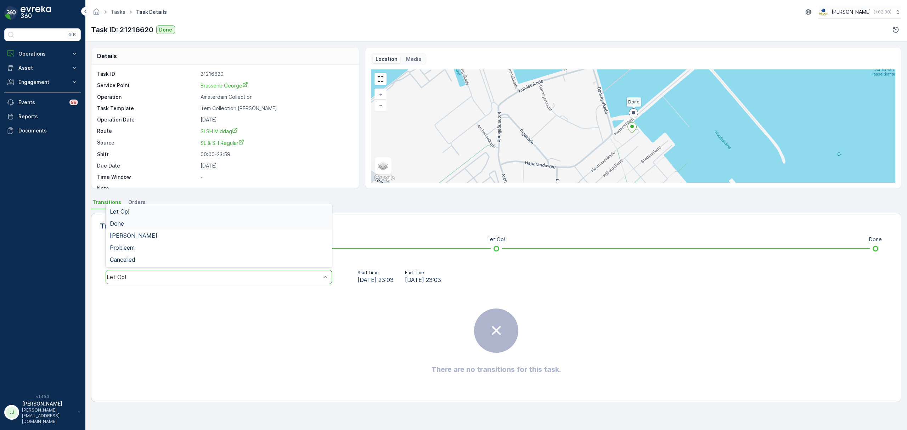
click at [147, 225] on div "Done" at bounding box center [219, 223] width 218 height 6
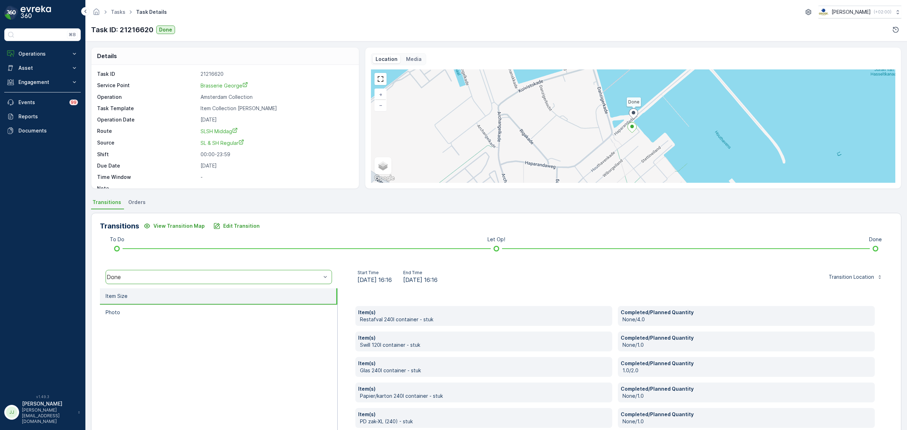
scroll to position [38, 0]
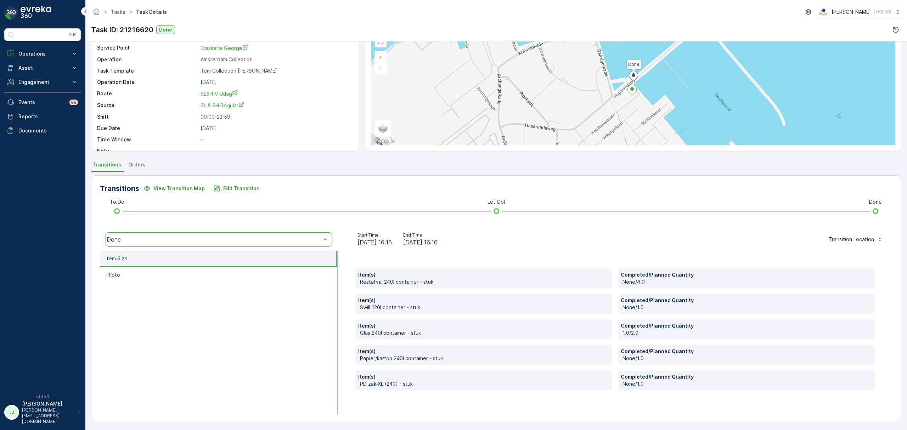
drag, startPoint x: 189, startPoint y: 98, endPoint x: 189, endPoint y: 94, distance: 3.9
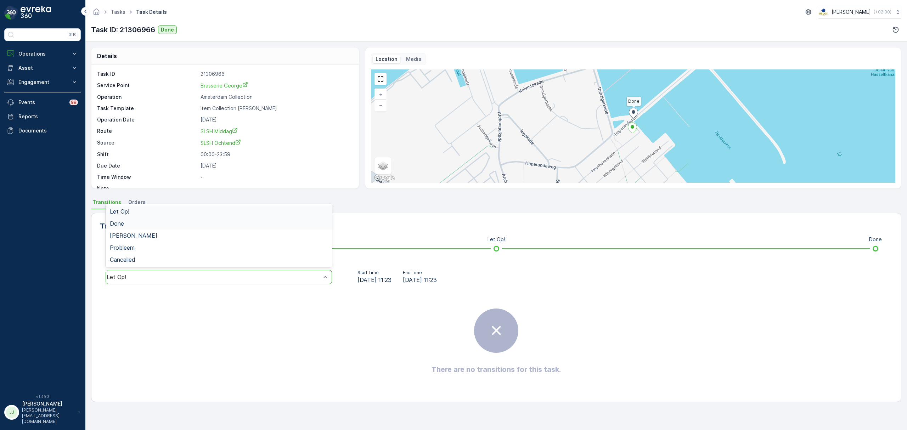
click at [175, 225] on div "Done" at bounding box center [219, 223] width 218 height 6
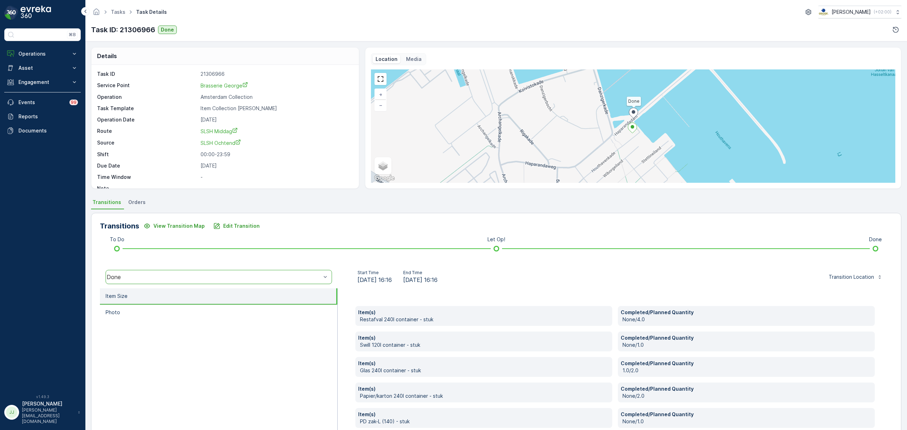
scroll to position [38, 0]
